Goal: Information Seeking & Learning: Learn about a topic

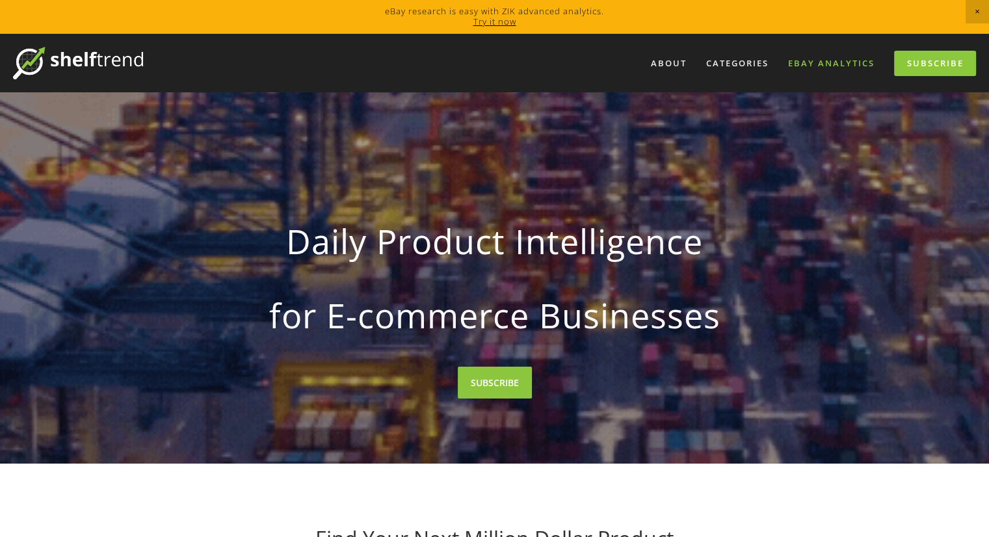
click at [809, 60] on link "eBay Analytics" at bounding box center [831, 63] width 103 height 21
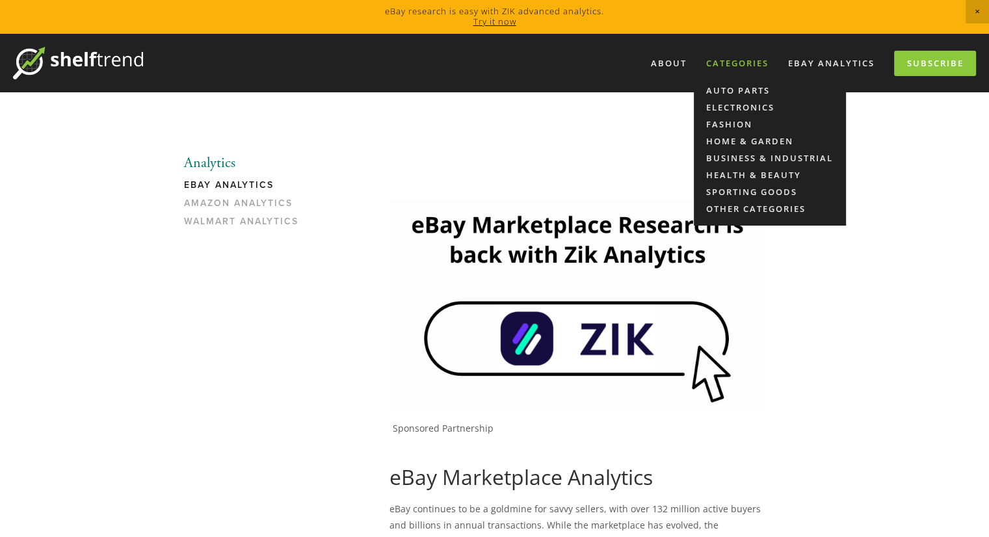
click at [730, 60] on div "Categories" at bounding box center [737, 63] width 79 height 21
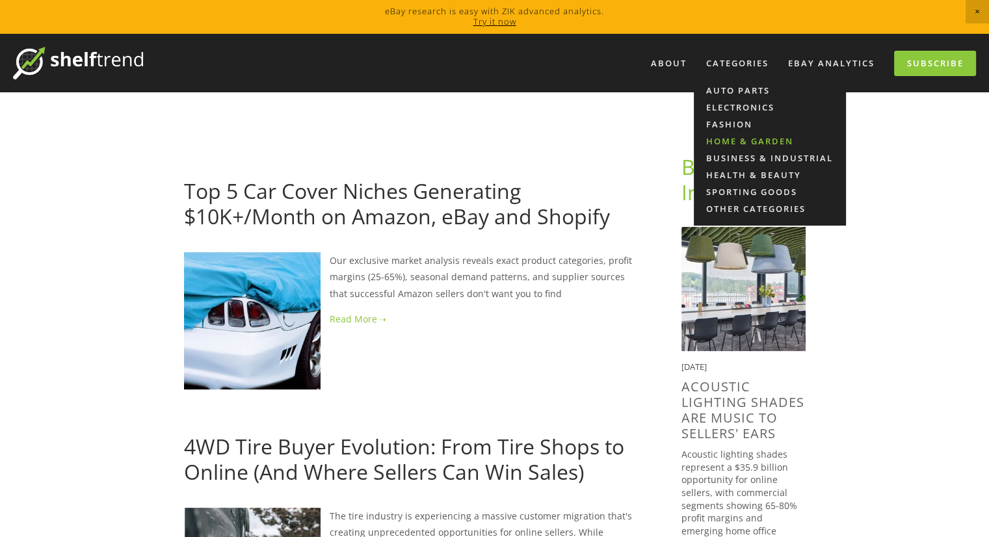
click at [724, 142] on link "Home & Garden" at bounding box center [770, 141] width 152 height 17
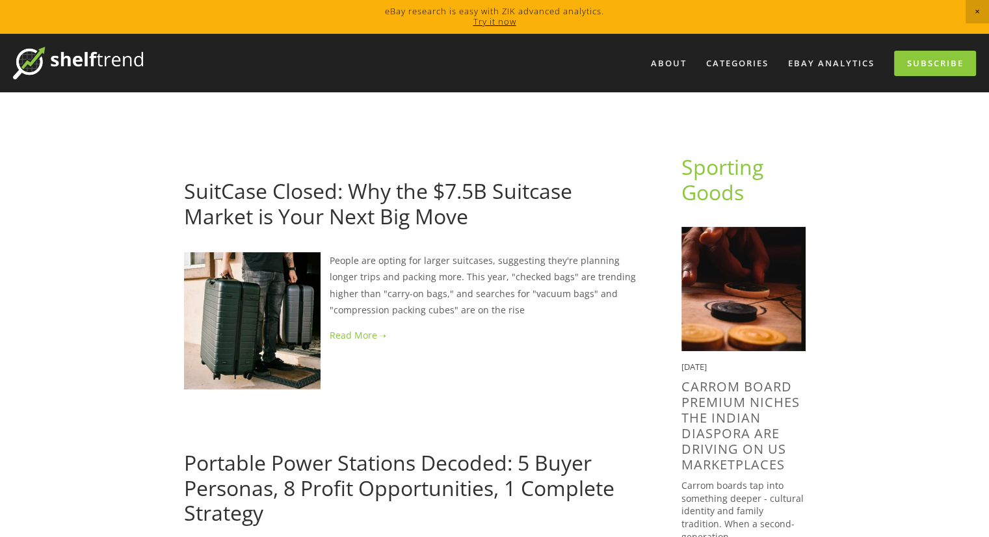
click at [510, 21] on link "Try it now" at bounding box center [495, 22] width 43 height 12
